Goal: Task Accomplishment & Management: Manage account settings

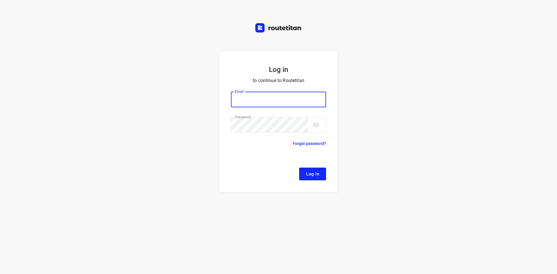
type input "[EMAIL_ADDRESS][DOMAIN_NAME]"
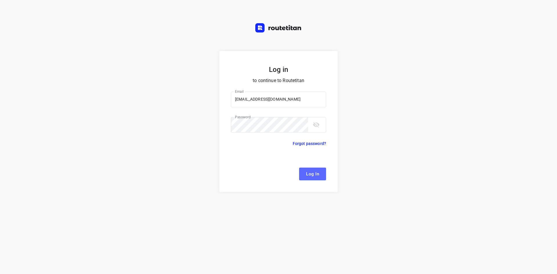
click at [313, 175] on span "Log In" at bounding box center [312, 174] width 13 height 8
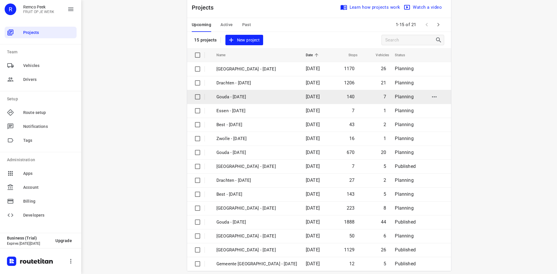
scroll to position [19, 0]
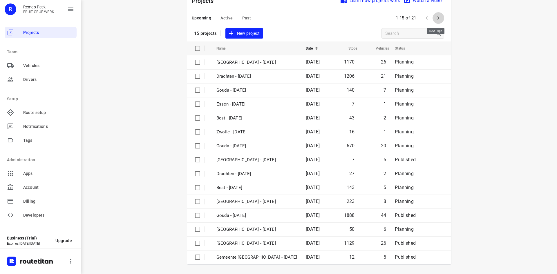
click at [438, 17] on icon "button" at bounding box center [438, 18] width 7 height 7
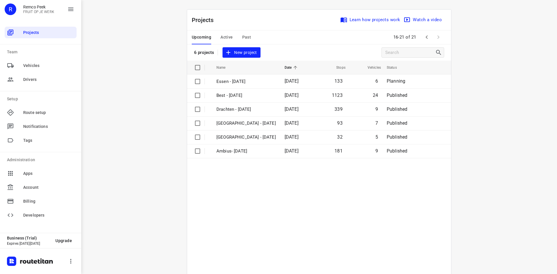
click at [253, 176] on table "Name Date Stops Vehicles Status Essen - [DATE] 133 6 Planning Best - [DATE] 112…" at bounding box center [319, 179] width 264 height 237
click at [424, 39] on icon "button" at bounding box center [426, 37] width 7 height 7
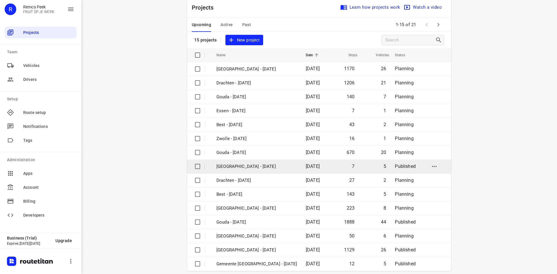
scroll to position [19, 0]
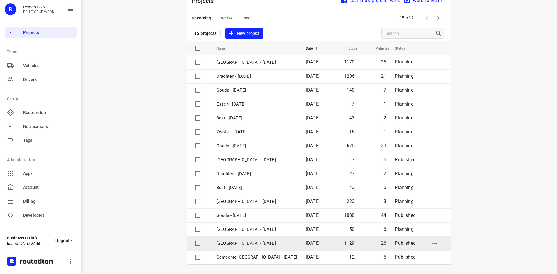
click at [249, 245] on p "[GEOGRAPHIC_DATA] - [DATE]" at bounding box center [256, 243] width 81 height 7
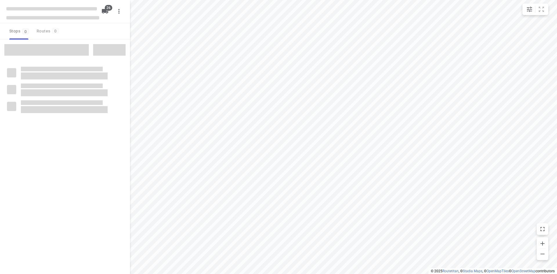
checkbox input "true"
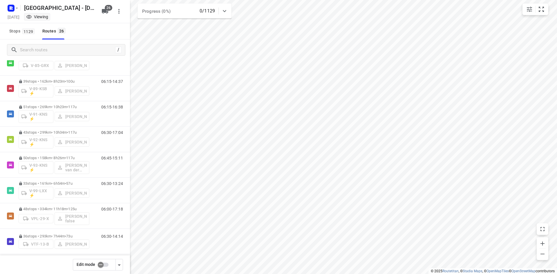
scroll to position [487, 0]
